Goal: Information Seeking & Learning: Check status

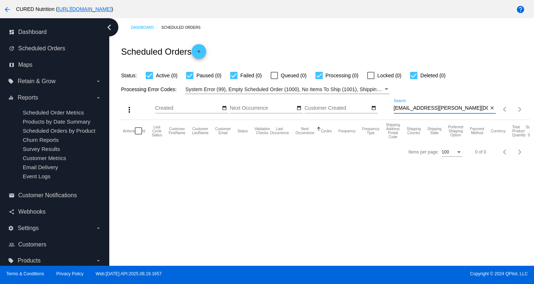
click at [419, 107] on input "[EMAIL_ADDRESS][PERSON_NAME][DOMAIN_NAME]" at bounding box center [441, 108] width 95 height 6
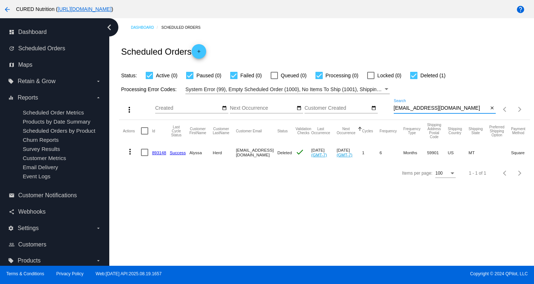
click at [423, 110] on input "[EMAIL_ADDRESS][DOMAIN_NAME]" at bounding box center [441, 108] width 95 height 6
paste input "fallonr"
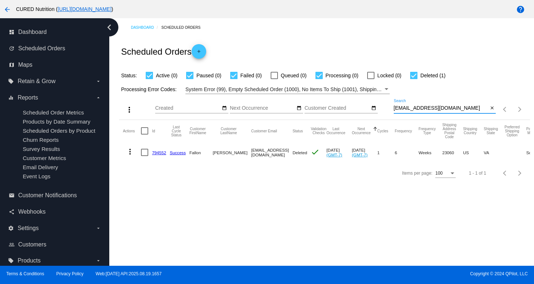
click at [425, 106] on input "[EMAIL_ADDRESS][DOMAIN_NAME]" at bounding box center [441, 108] width 95 height 6
paste input "794552"
type input "794552"
